Goal: Task Accomplishment & Management: Manage account settings

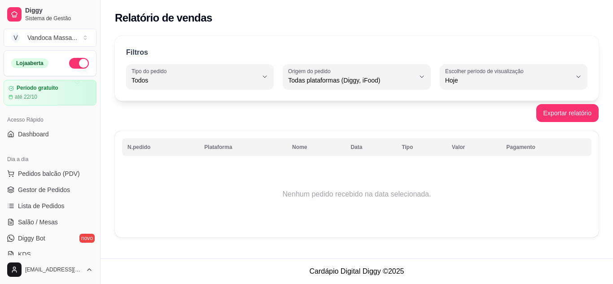
select select "ALL"
select select "0"
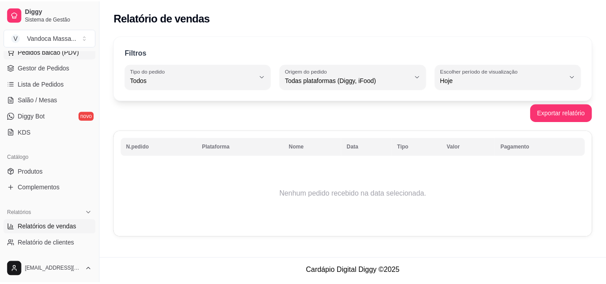
scroll to position [135, 0]
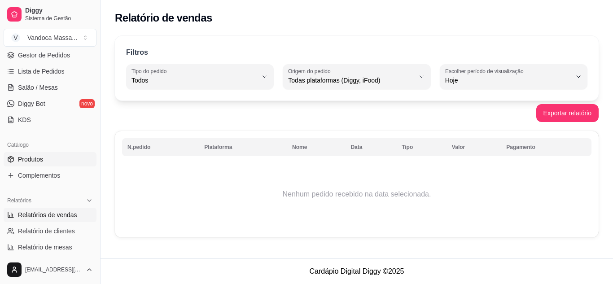
click at [44, 161] on link "Produtos" at bounding box center [50, 159] width 93 height 14
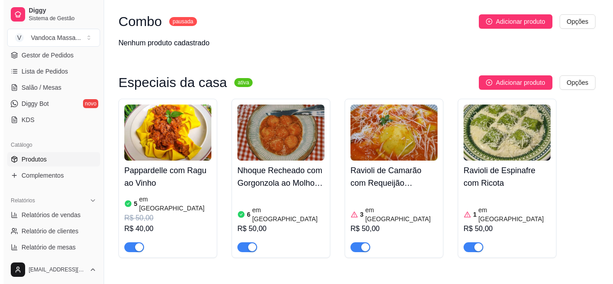
scroll to position [90, 0]
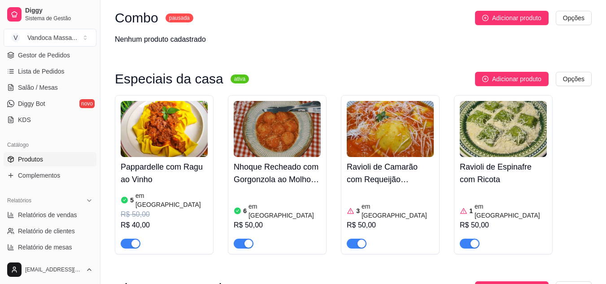
click at [153, 200] on article "em [GEOGRAPHIC_DATA]" at bounding box center [172, 200] width 72 height 18
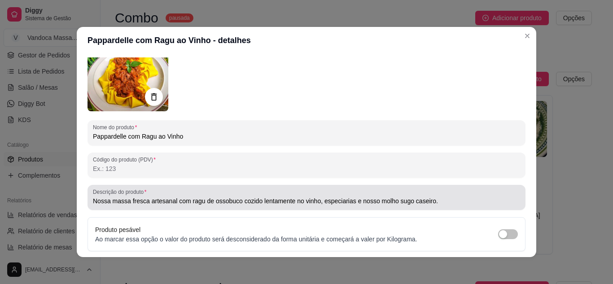
scroll to position [0, 0]
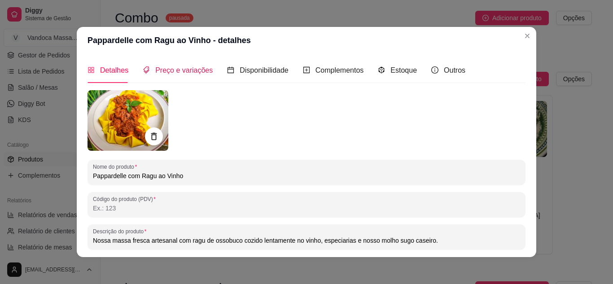
click at [180, 76] on div "Preço e variações" at bounding box center [178, 70] width 70 height 11
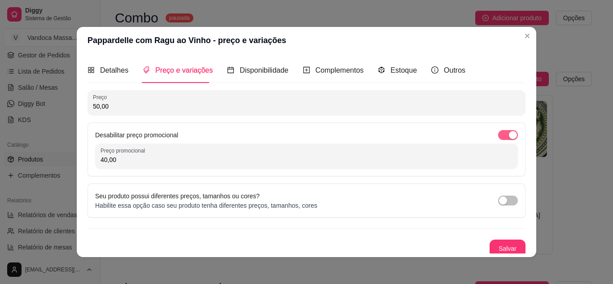
click at [498, 136] on span "button" at bounding box center [508, 135] width 20 height 10
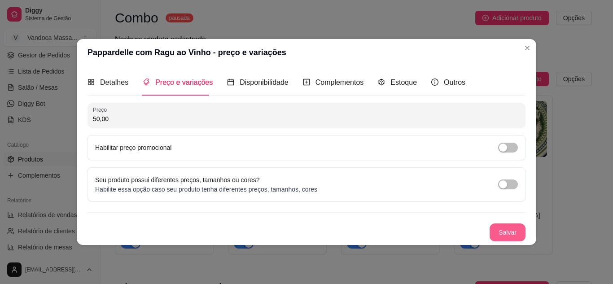
click at [508, 232] on button "Salvar" at bounding box center [508, 233] width 36 height 18
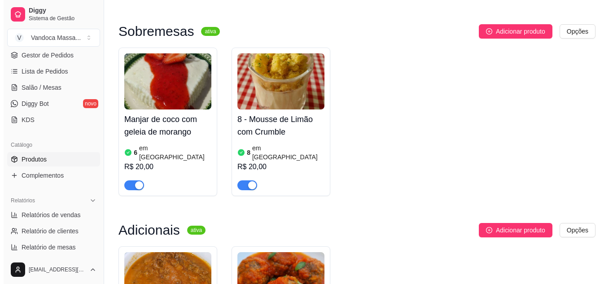
scroll to position [763, 0]
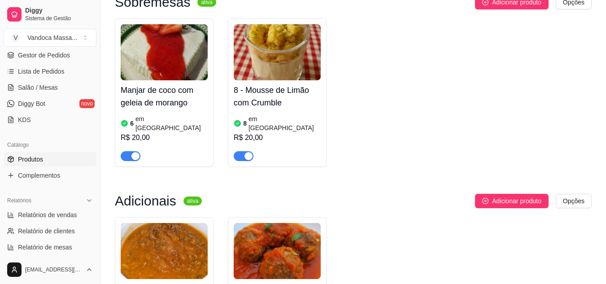
click at [277, 114] on article "em [GEOGRAPHIC_DATA]" at bounding box center [285, 123] width 72 height 18
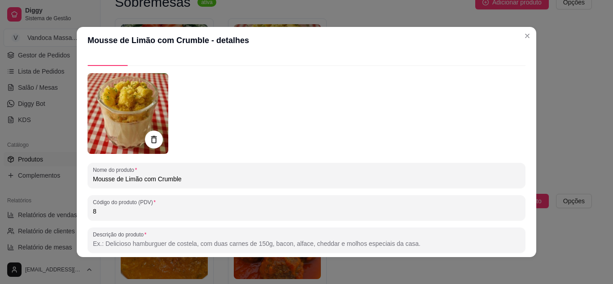
scroll to position [45, 0]
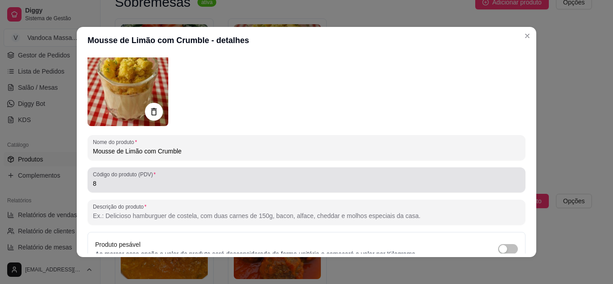
click at [106, 185] on input "8" at bounding box center [306, 183] width 427 height 9
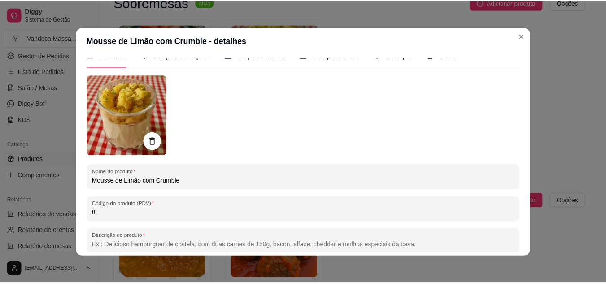
scroll to position [0, 0]
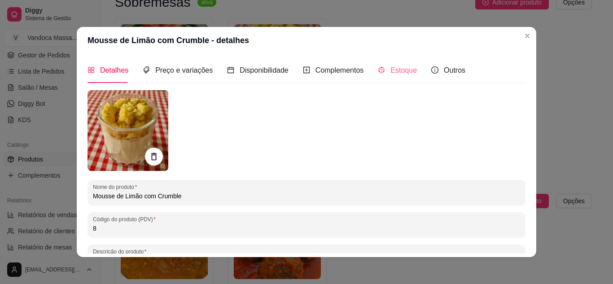
click at [386, 76] on div "Estoque" at bounding box center [397, 70] width 39 height 26
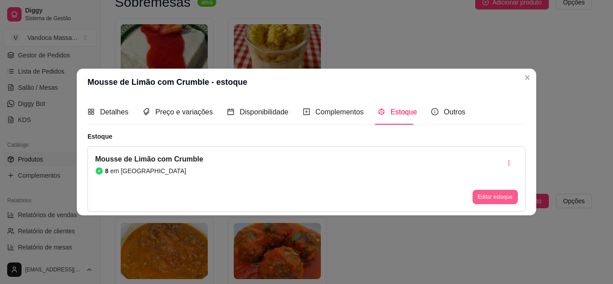
click at [484, 194] on button "Editar estoque" at bounding box center [495, 197] width 45 height 14
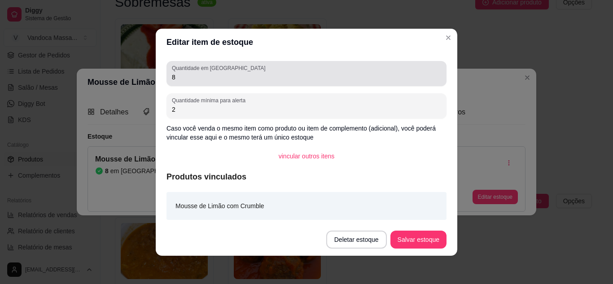
click at [193, 83] on div "Quantidade em estoque 8" at bounding box center [307, 73] width 280 height 25
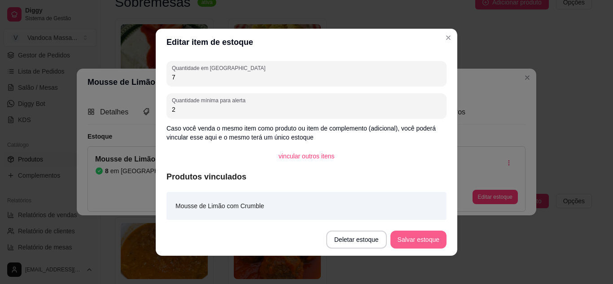
type input "7"
click at [408, 242] on button "Salvar estoque" at bounding box center [418, 240] width 56 height 18
